Goal: Task Accomplishment & Management: Manage account settings

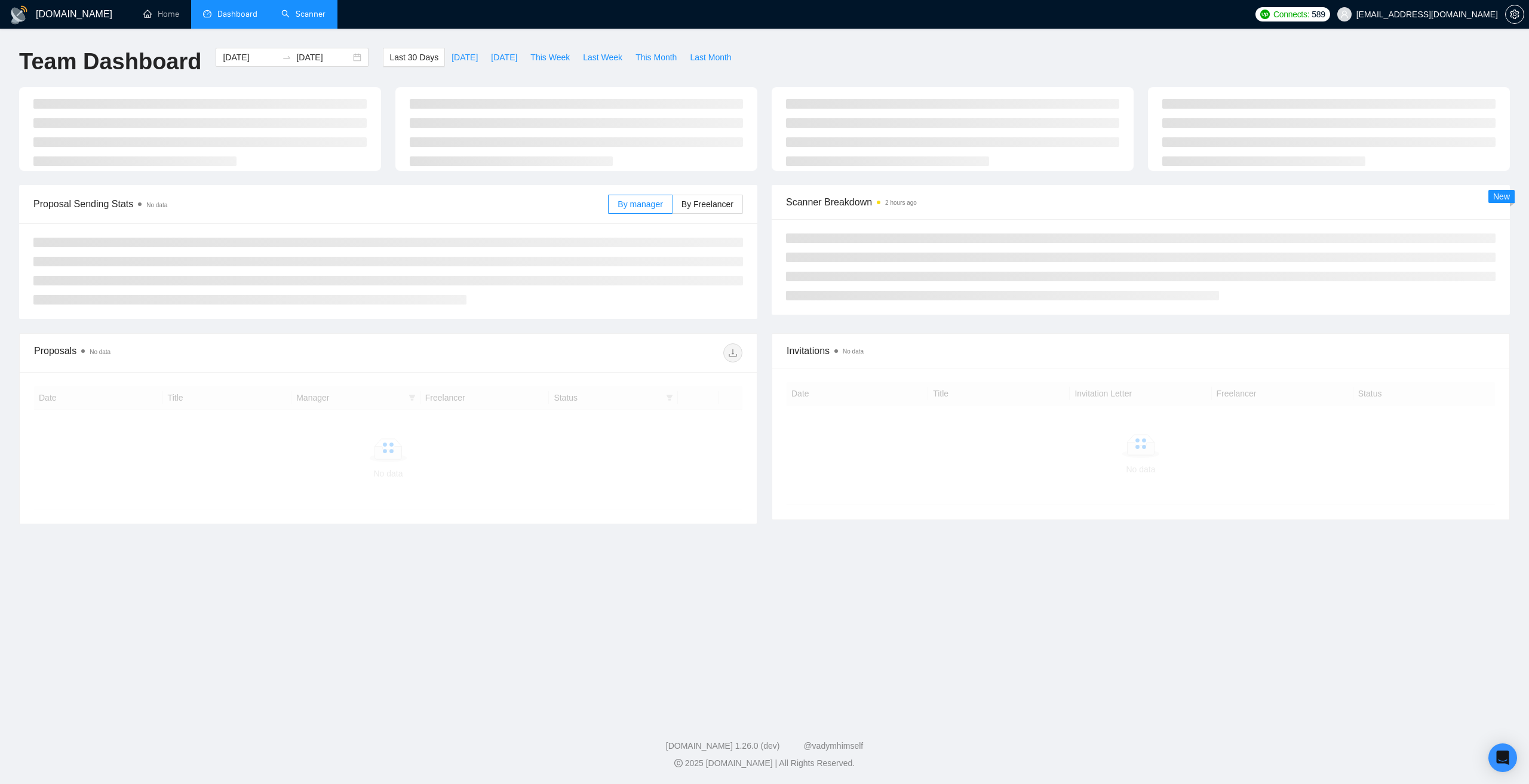
click at [312, 13] on link "Scanner" at bounding box center [303, 14] width 44 height 10
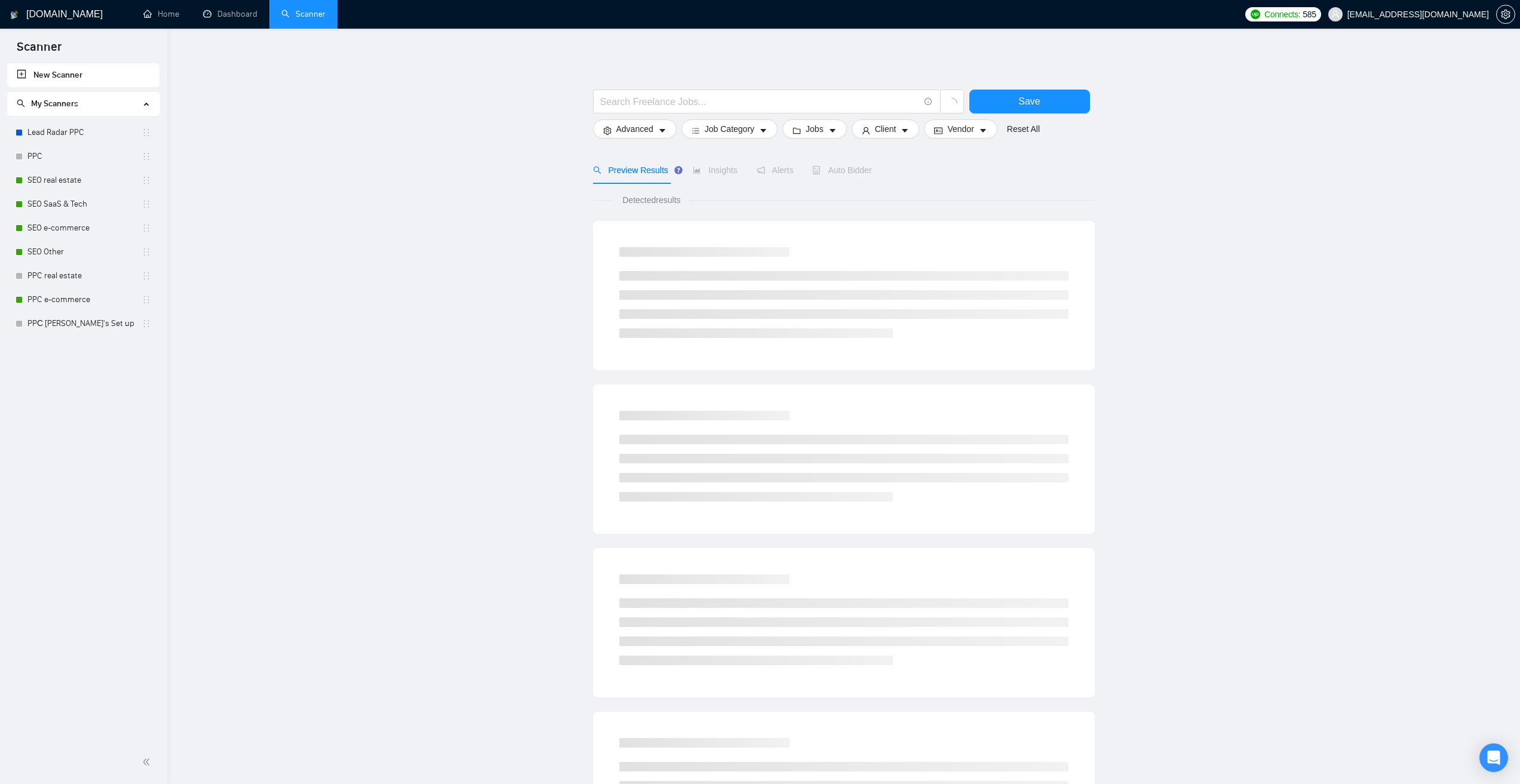
click at [1405, 7] on span "[EMAIL_ADDRESS][DOMAIN_NAME]" at bounding box center [1408, 14] width 175 height 38
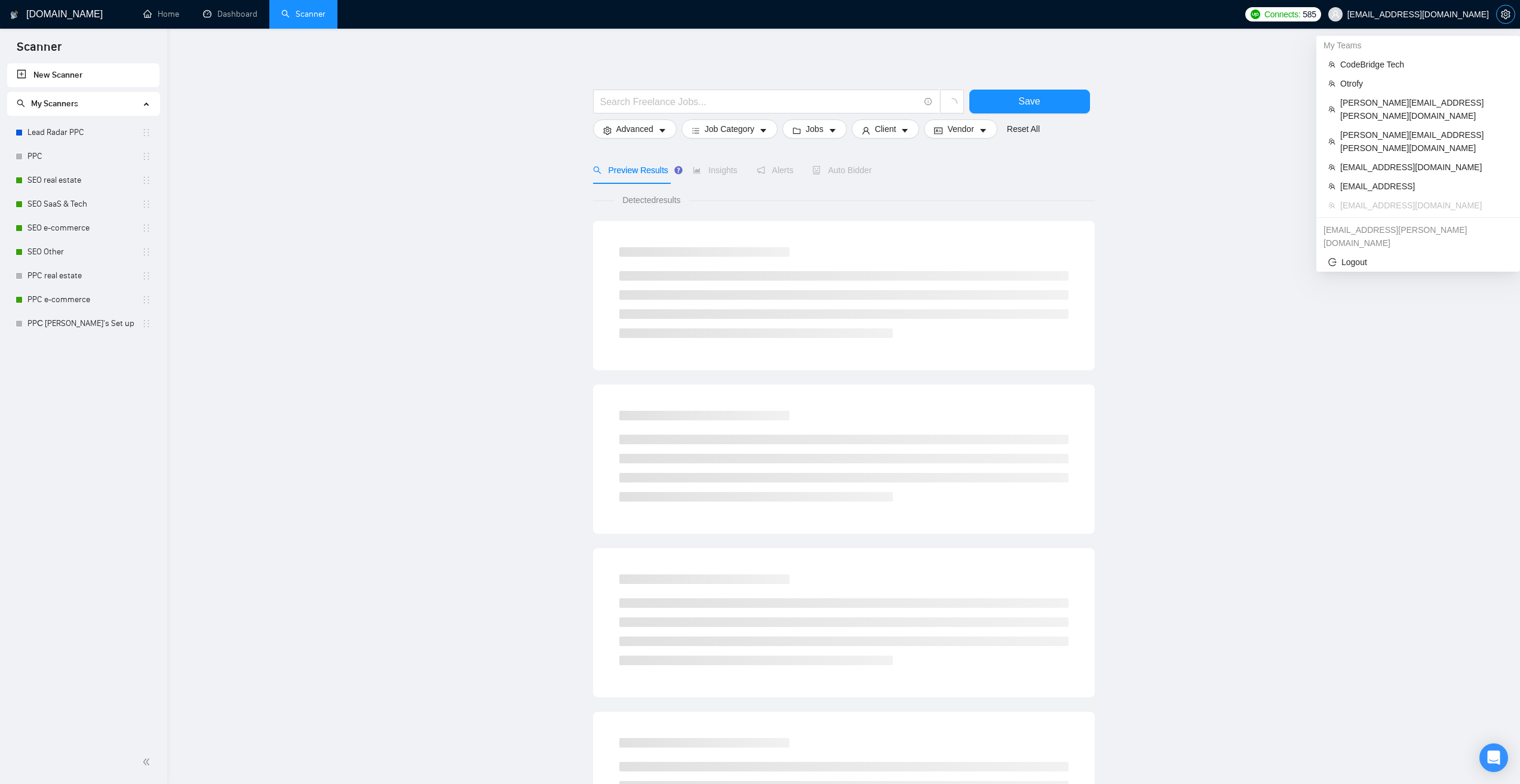
click at [1508, 14] on icon "setting" at bounding box center [1506, 15] width 10 height 10
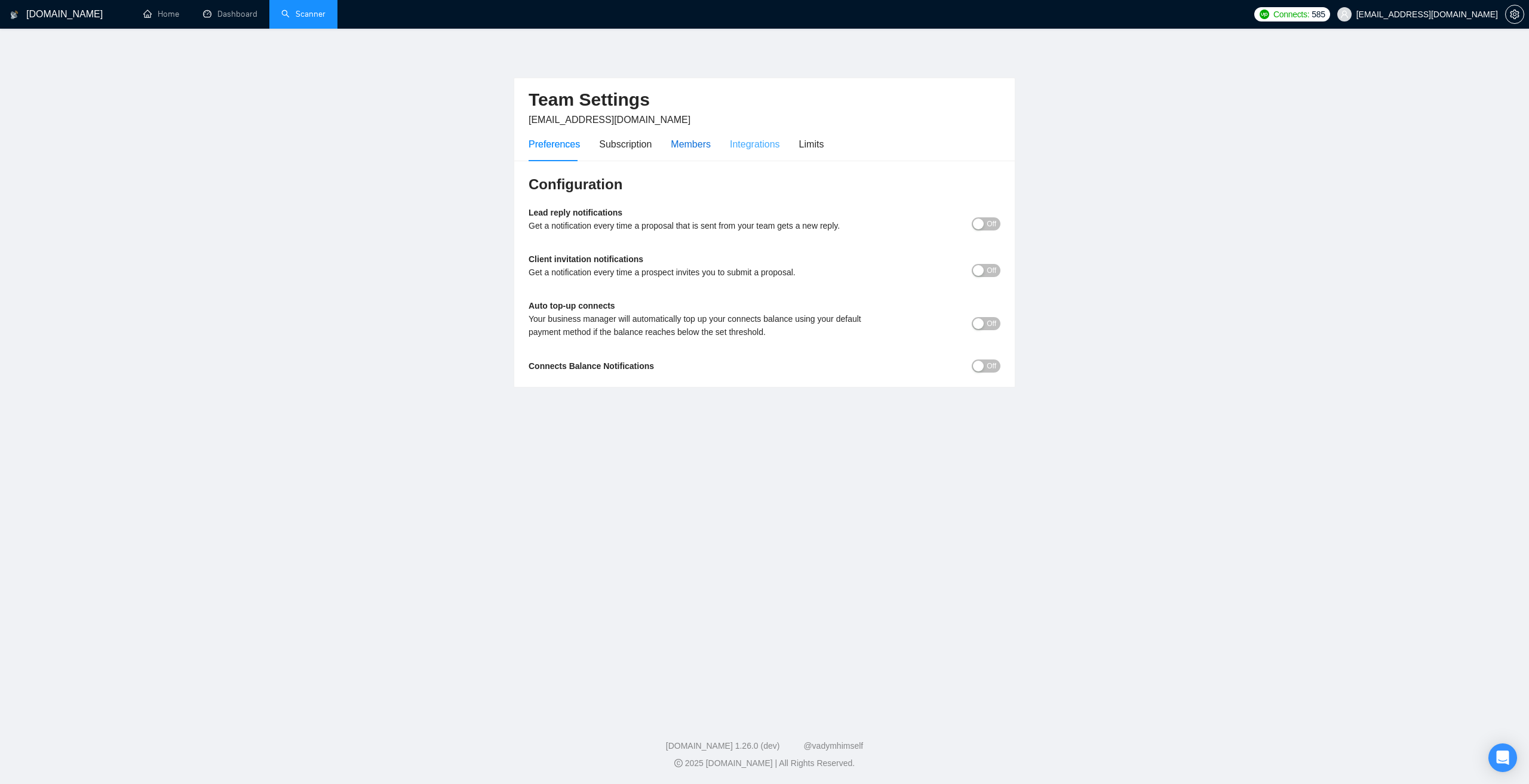
drag, startPoint x: 700, startPoint y: 151, endPoint x: 775, endPoint y: 148, distance: 75.1
click at [702, 149] on div "Members" at bounding box center [691, 144] width 40 height 15
click at [775, 148] on div "Integrations" at bounding box center [755, 144] width 50 height 15
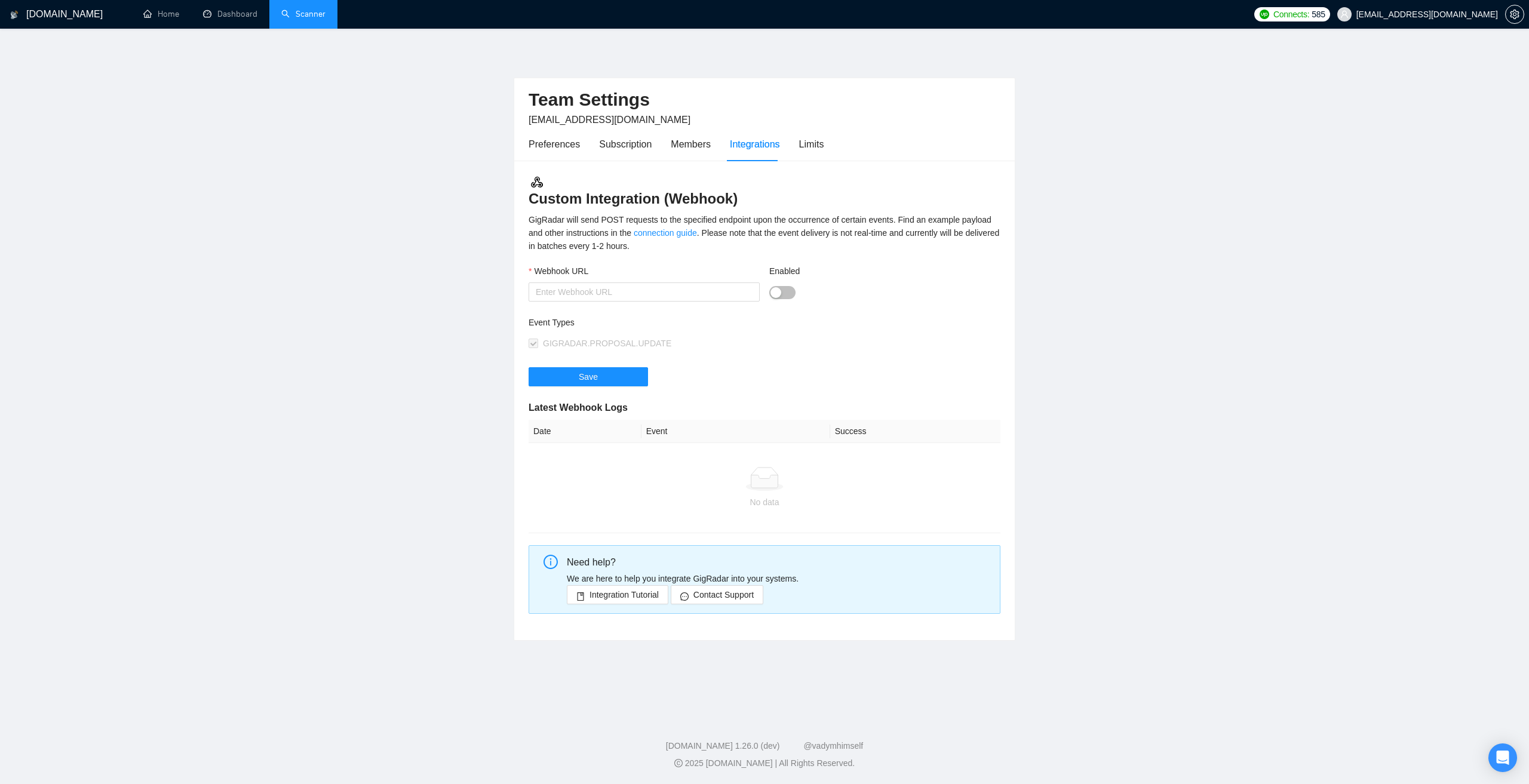
click at [833, 144] on div "Preferences Subscription Members Integrations Limits" at bounding box center [765, 144] width 472 height 34
click at [808, 144] on div "Limits" at bounding box center [811, 144] width 25 height 15
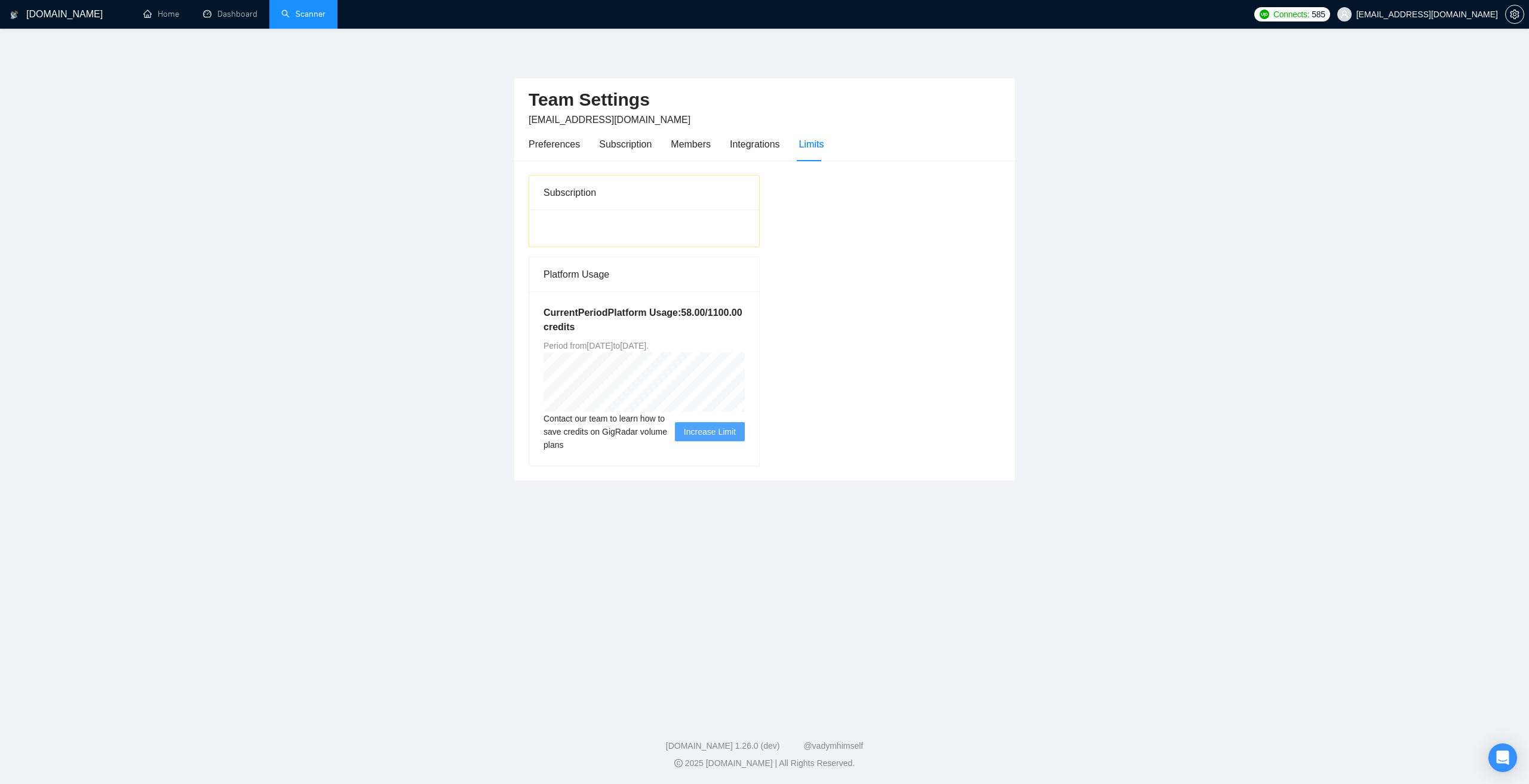
click at [559, 212] on div at bounding box center [644, 228] width 230 height 37
drag, startPoint x: 606, startPoint y: 314, endPoint x: 682, endPoint y: 318, distance: 76.1
click at [682, 318] on h5 "Current Period Platform Usage: 58.00 / 1100.00 credits" at bounding box center [644, 319] width 201 height 29
click at [708, 431] on span "Increase Limit" at bounding box center [709, 432] width 52 height 13
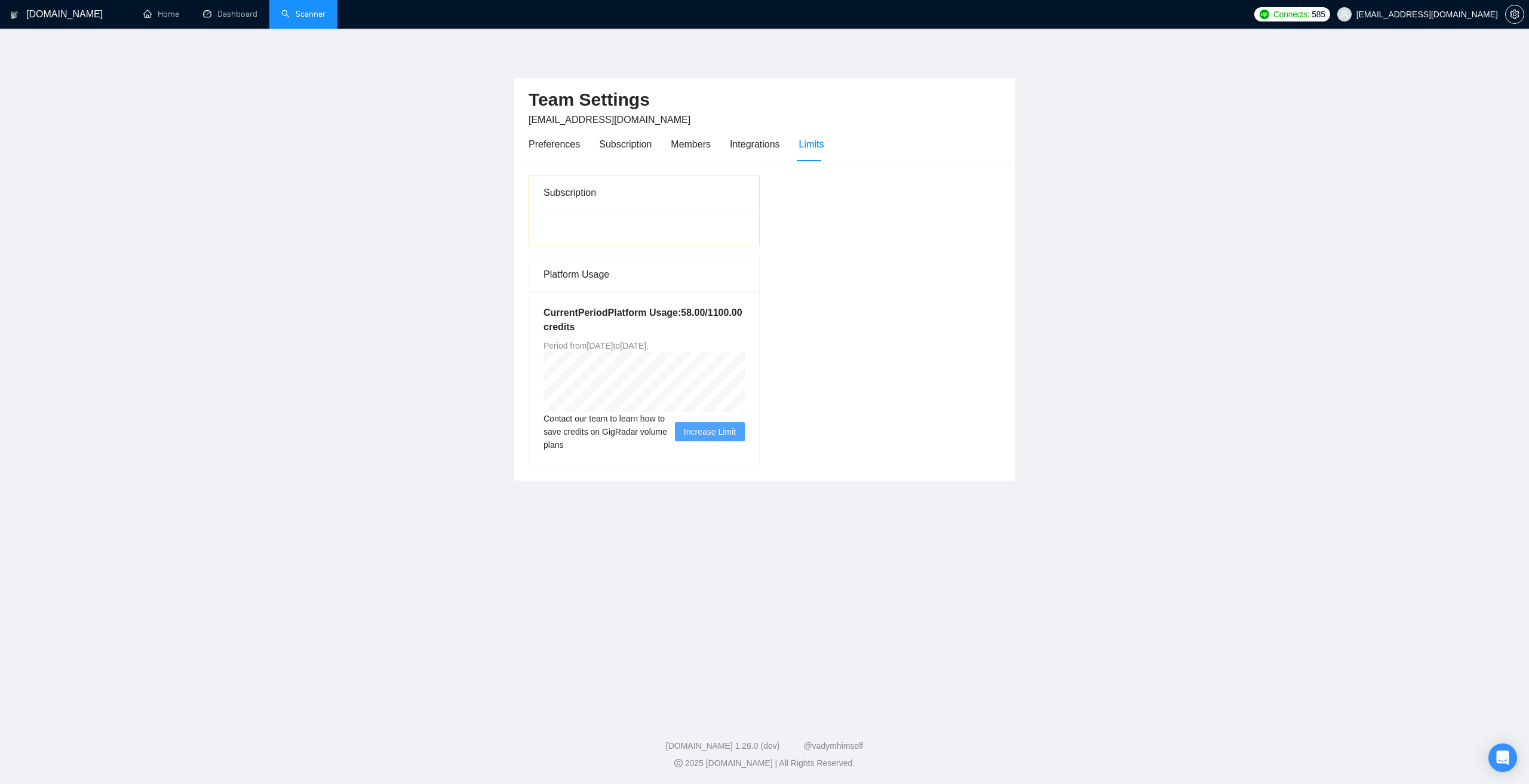
click at [721, 430] on span "Increase Limit" at bounding box center [709, 432] width 52 height 13
drag, startPoint x: 614, startPoint y: 438, endPoint x: 639, endPoint y: 438, distance: 25.0
click at [639, 438] on span "Contact our team to learn how to save credits on GigRadar volume plans" at bounding box center [609, 432] width 131 height 40
click at [757, 141] on div "Integrations" at bounding box center [755, 144] width 50 height 15
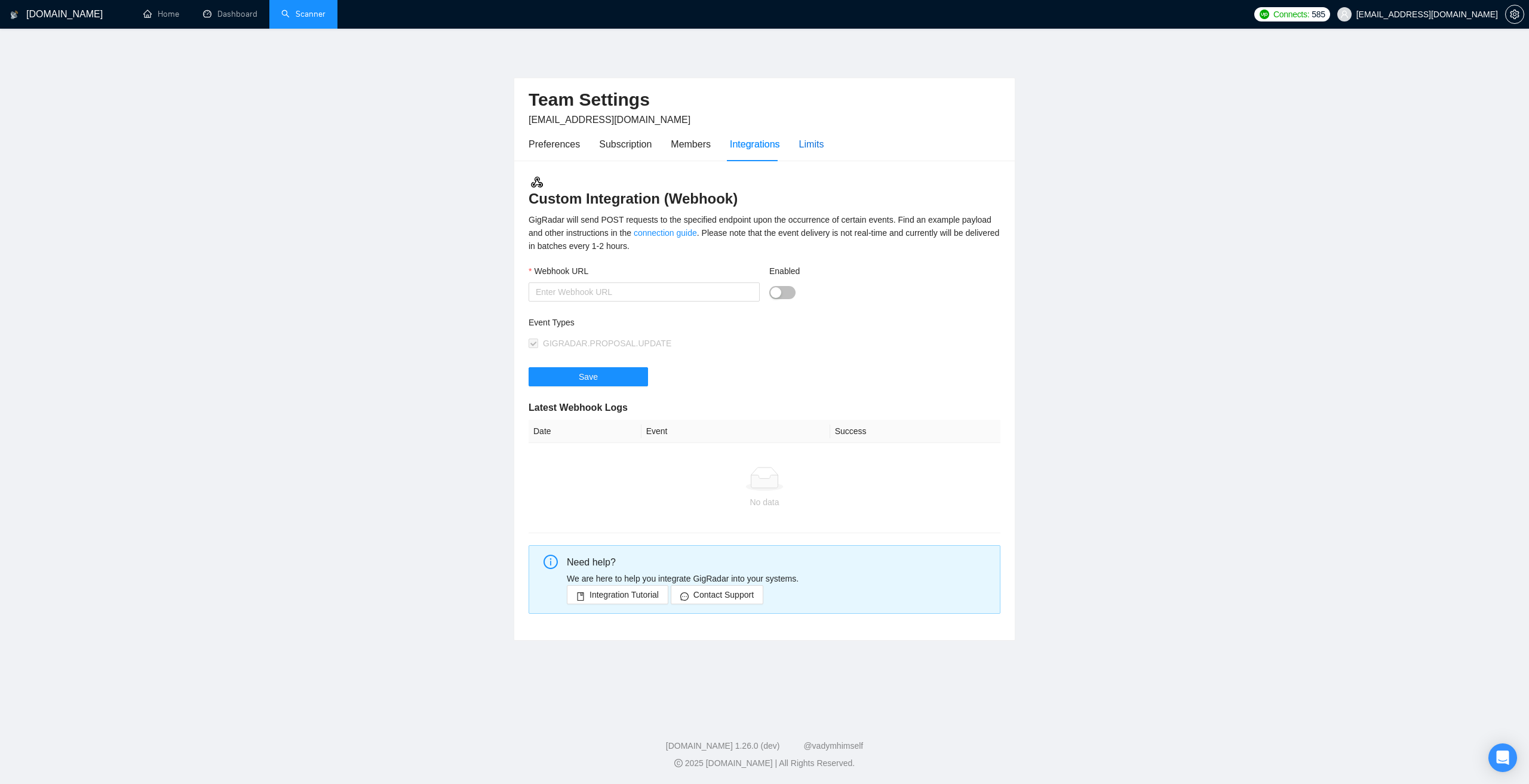
click at [811, 151] on div "Limits" at bounding box center [811, 144] width 25 height 15
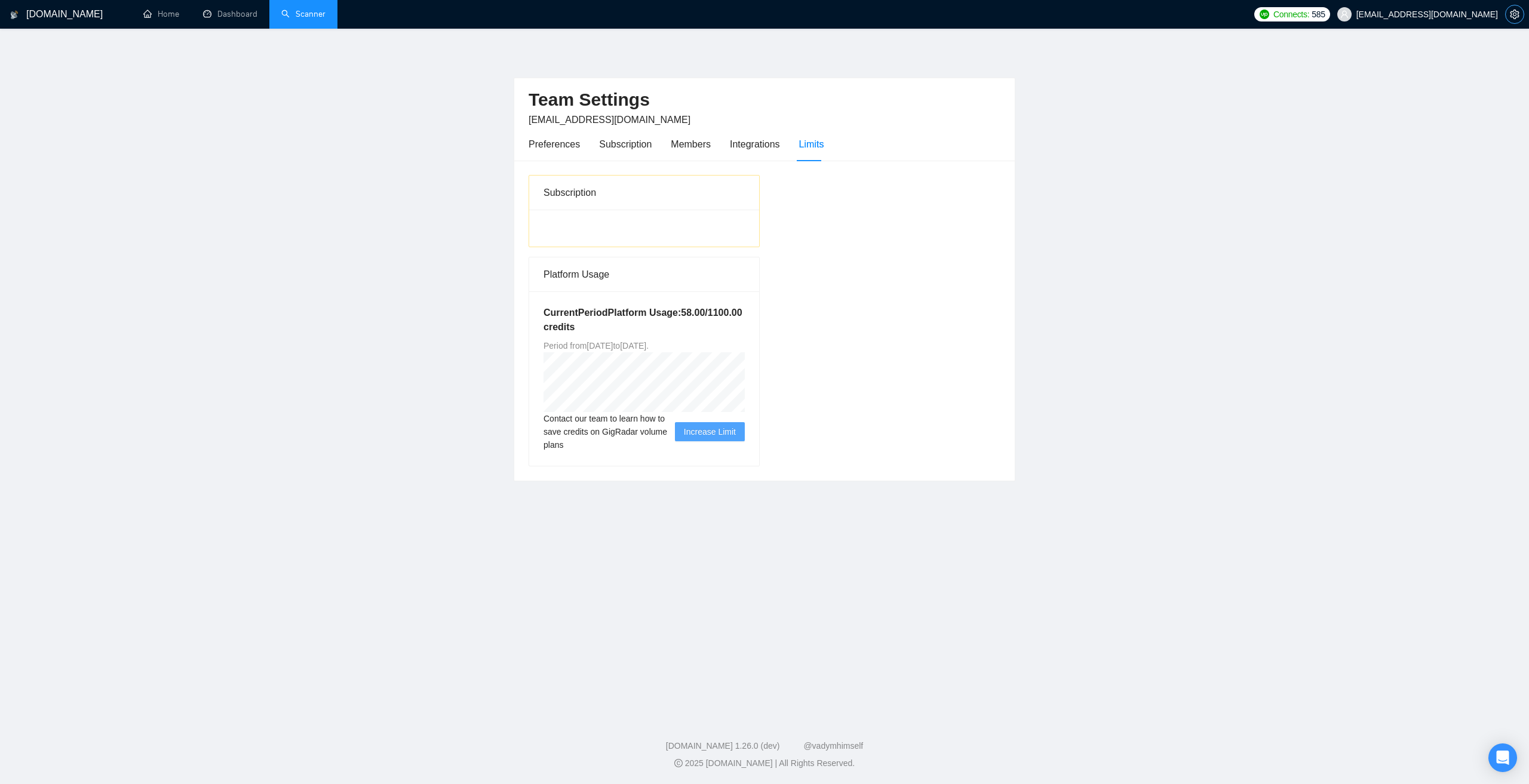
click at [1517, 17] on icon "setting" at bounding box center [1514, 15] width 9 height 10
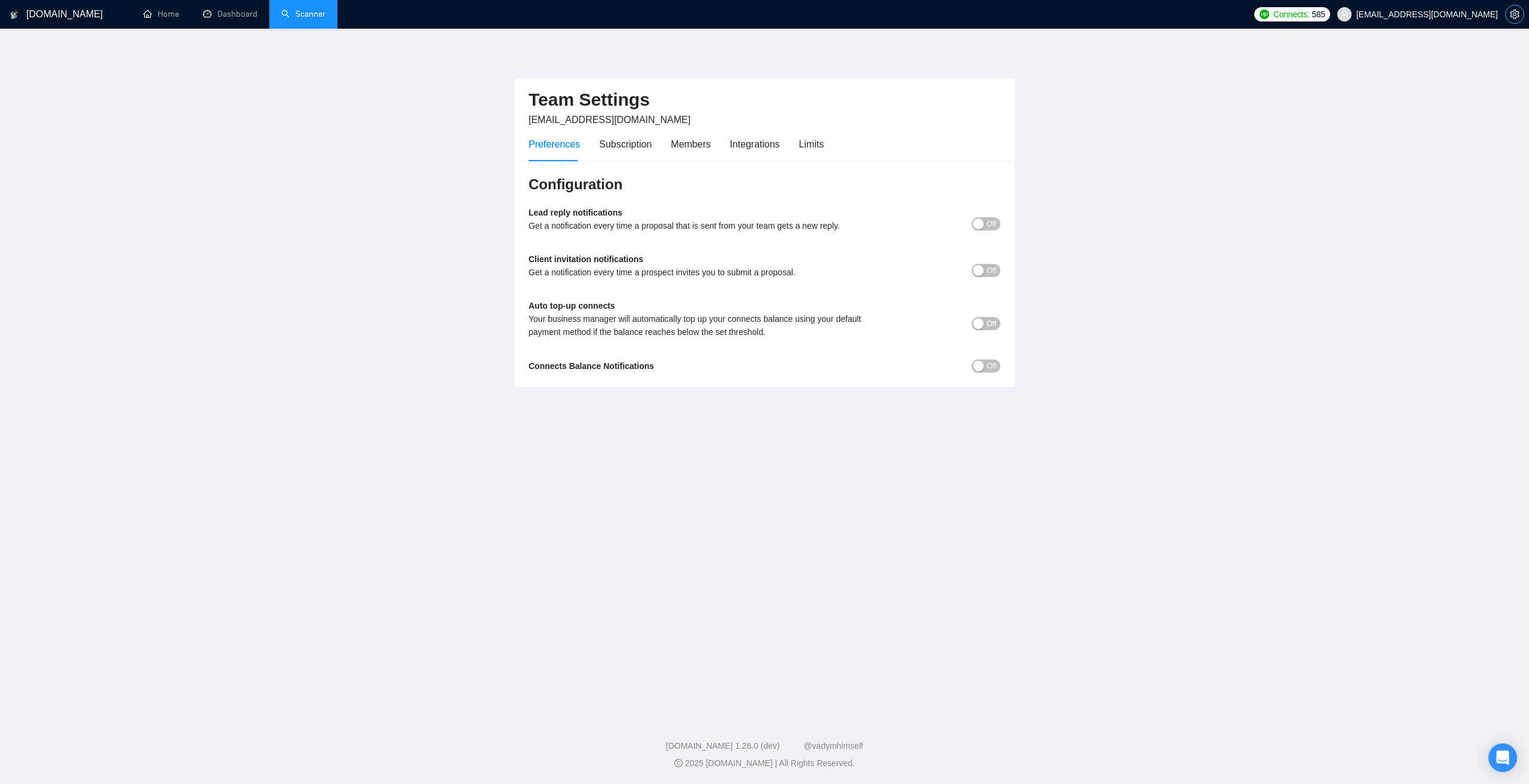
click at [1517, 17] on icon "setting" at bounding box center [1514, 15] width 9 height 10
click at [819, 141] on div "Limits" at bounding box center [811, 144] width 25 height 15
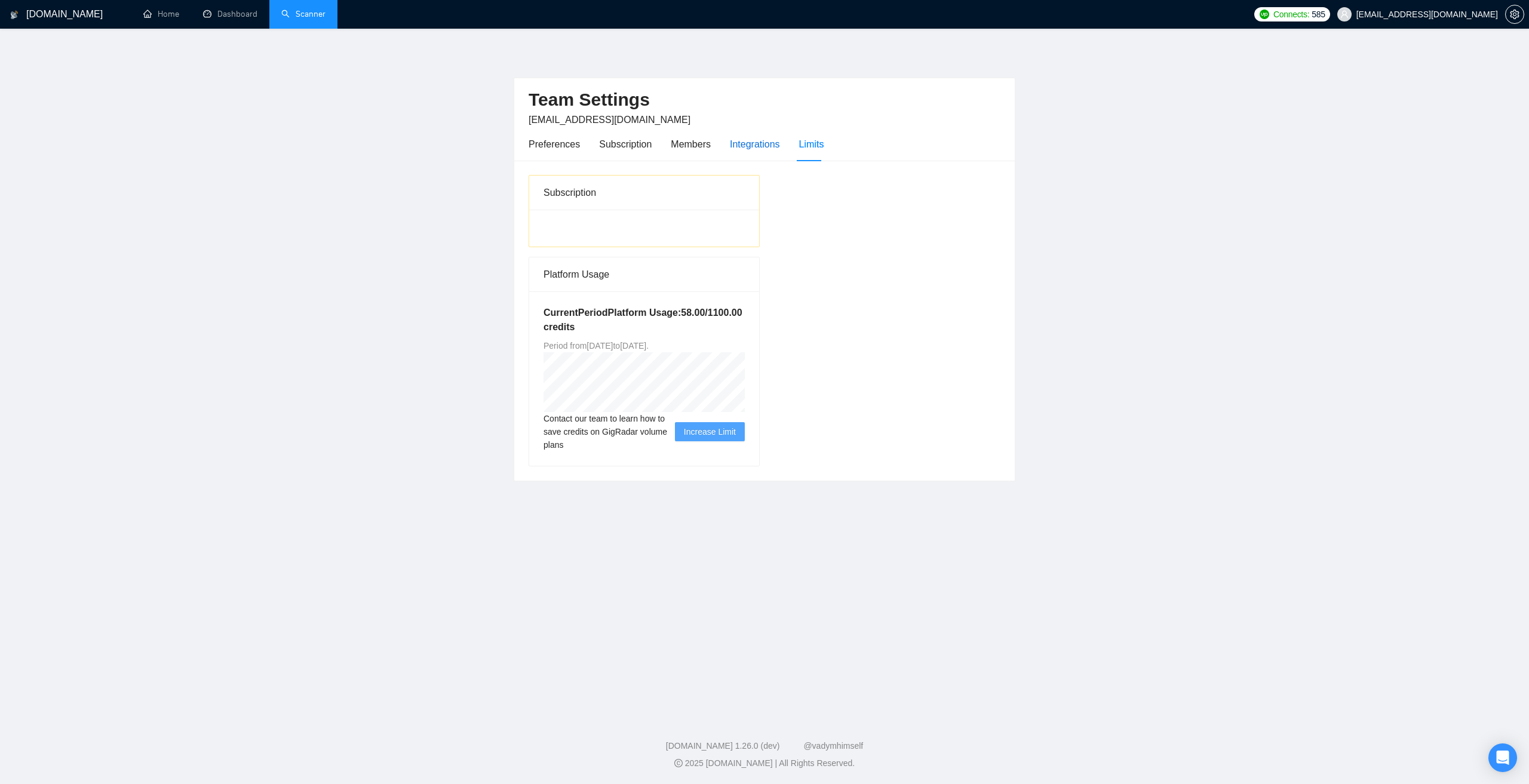
click at [776, 144] on div "Integrations" at bounding box center [755, 144] width 50 height 15
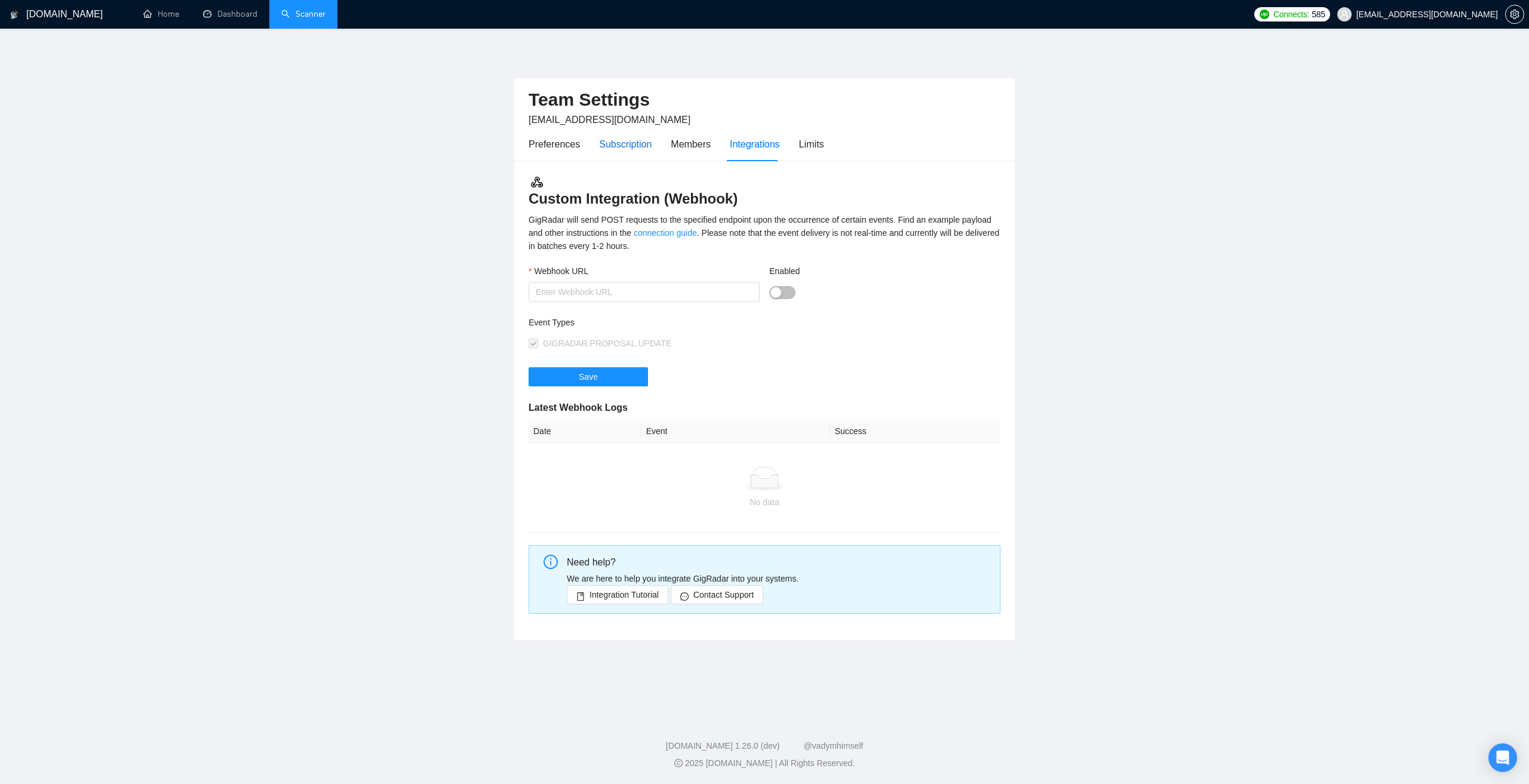
click at [611, 147] on div "Subscription" at bounding box center [625, 144] width 52 height 15
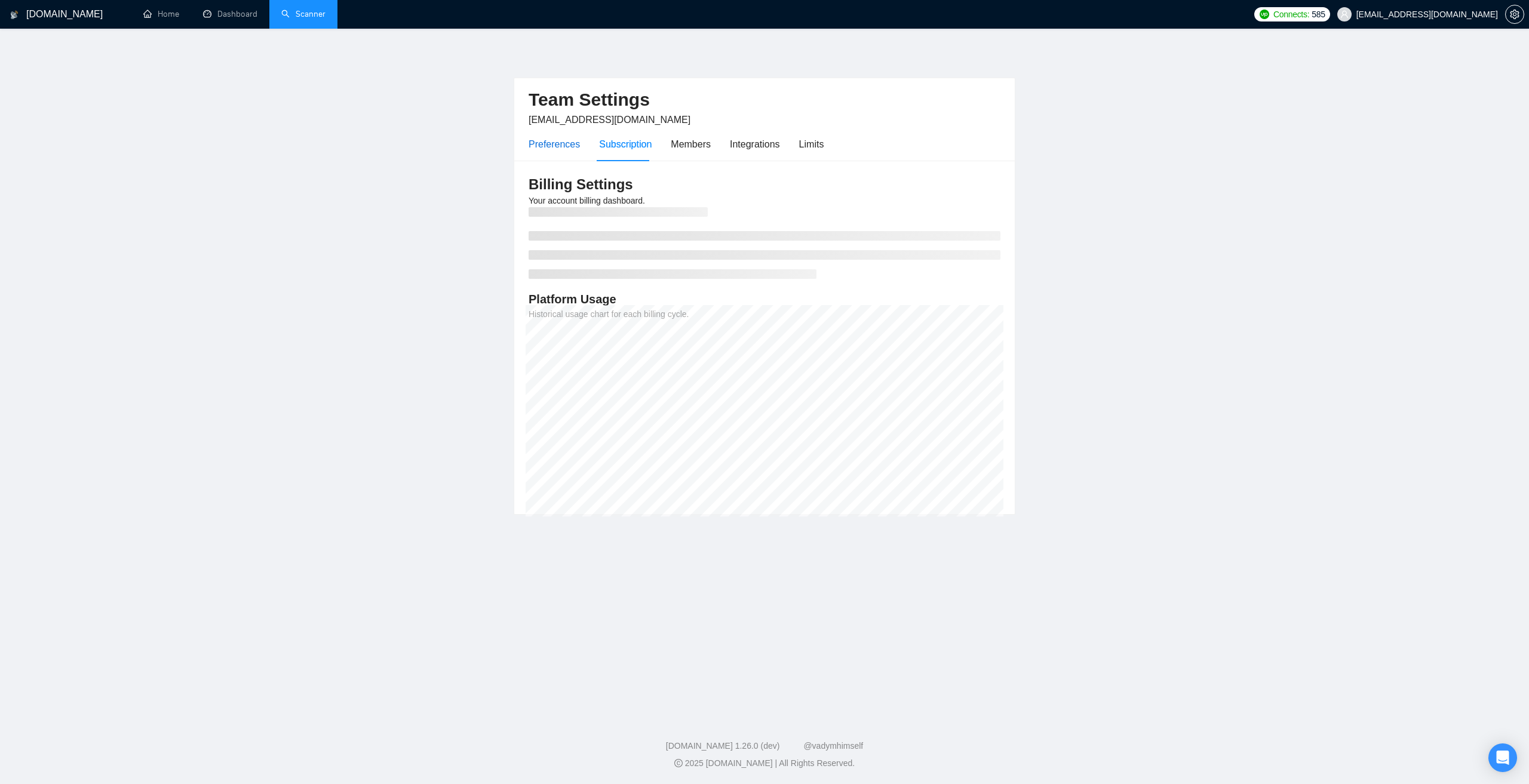
click at [557, 151] on div "Preferences" at bounding box center [554, 144] width 51 height 15
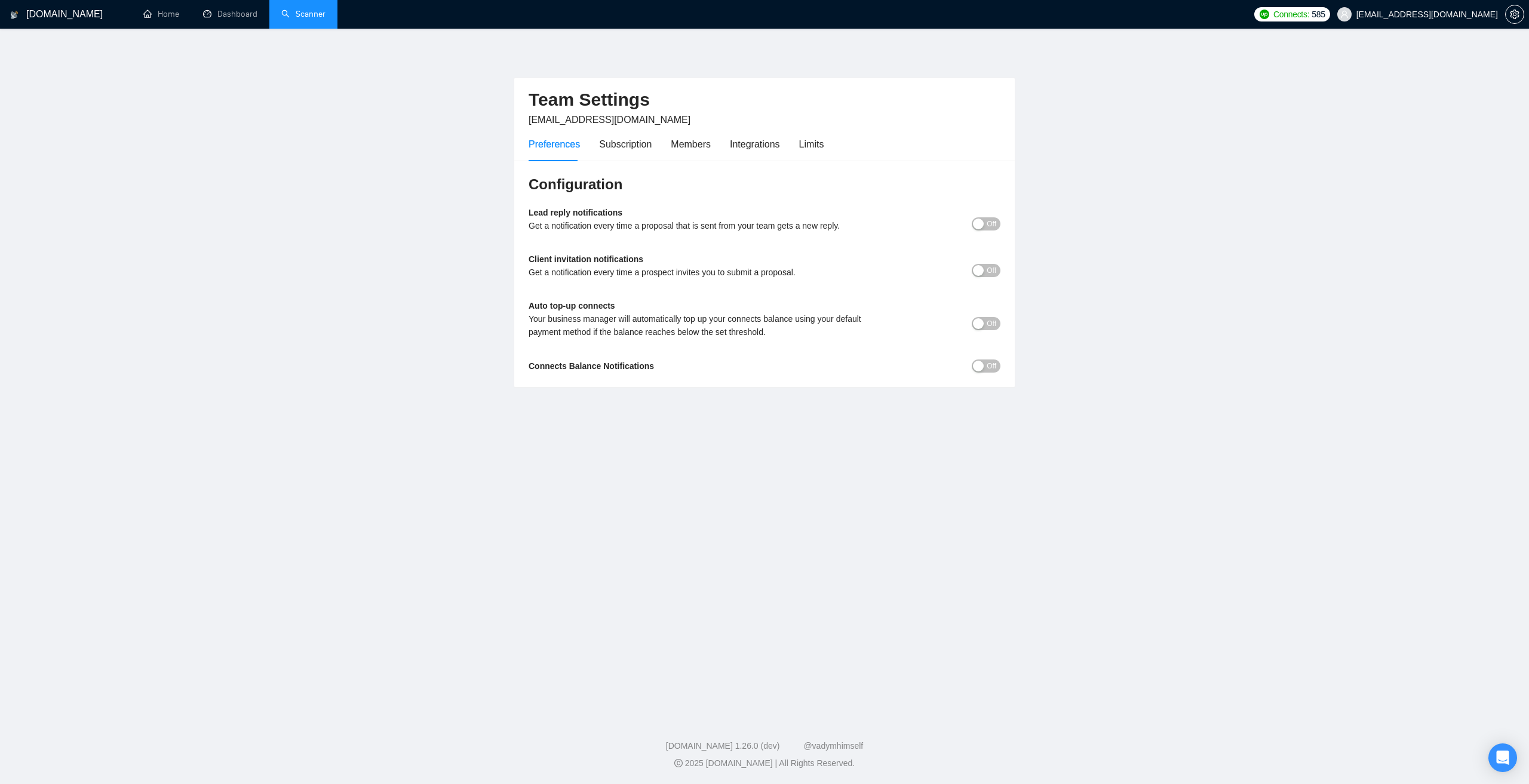
click at [786, 138] on div "Preferences Subscription Members Integrations Limits" at bounding box center [676, 144] width 295 height 34
click at [800, 141] on div "Limits" at bounding box center [811, 144] width 25 height 15
